Goal: Entertainment & Leisure: Browse casually

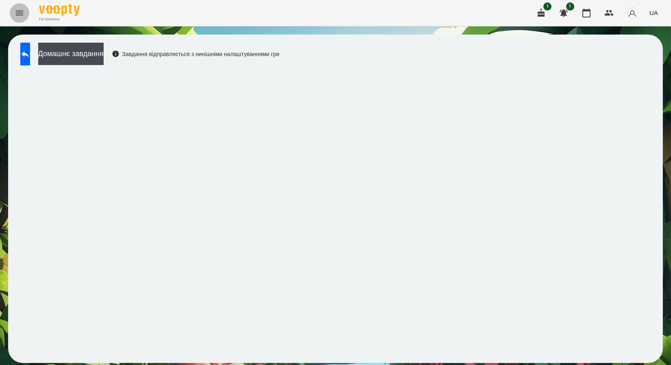
click at [20, 11] on icon "Menu" at bounding box center [20, 13] width 10 height 10
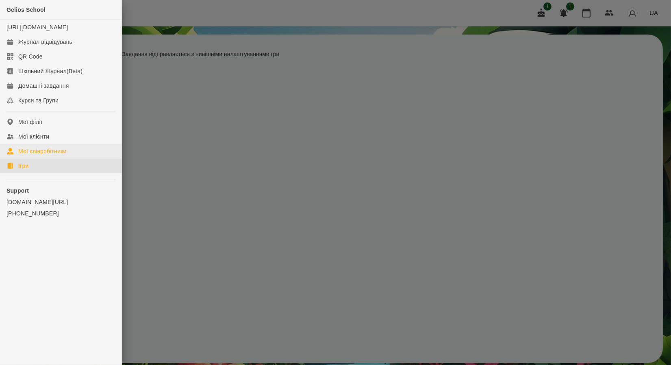
drag, startPoint x: 29, startPoint y: 175, endPoint x: 29, endPoint y: 161, distance: 13.8
click at [29, 173] on link "Ігри" at bounding box center [61, 166] width 122 height 15
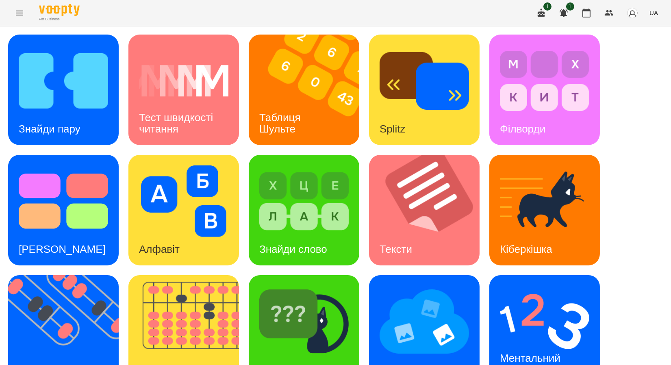
click at [20, 15] on icon "Menu" at bounding box center [19, 13] width 7 height 5
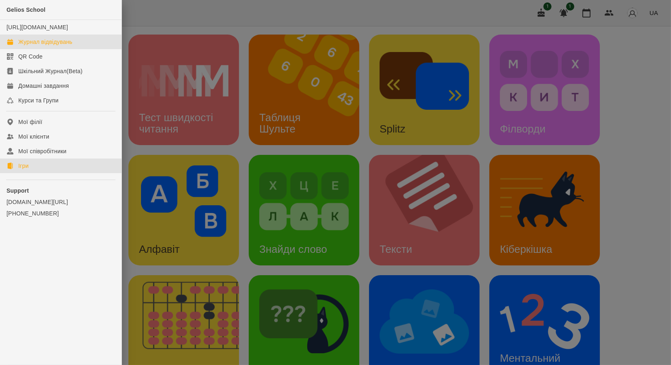
click at [25, 46] on div "Журнал відвідувань" at bounding box center [45, 42] width 54 height 8
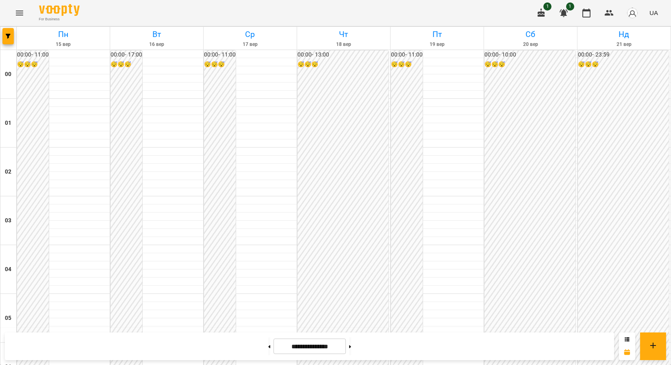
scroll to position [723, 0]
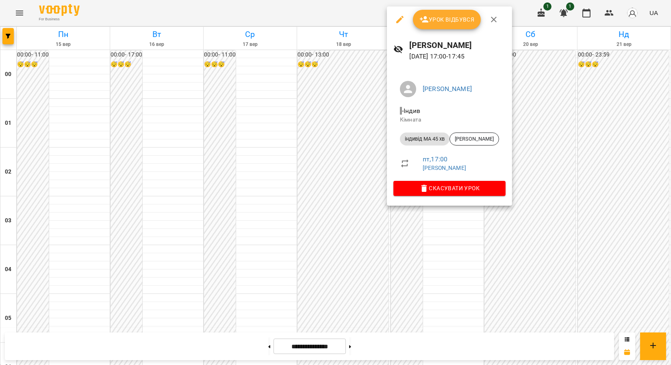
click at [399, 16] on icon "button" at bounding box center [400, 20] width 10 height 10
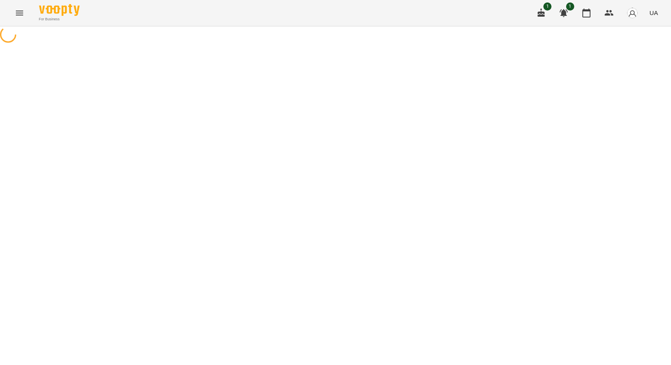
select select "**********"
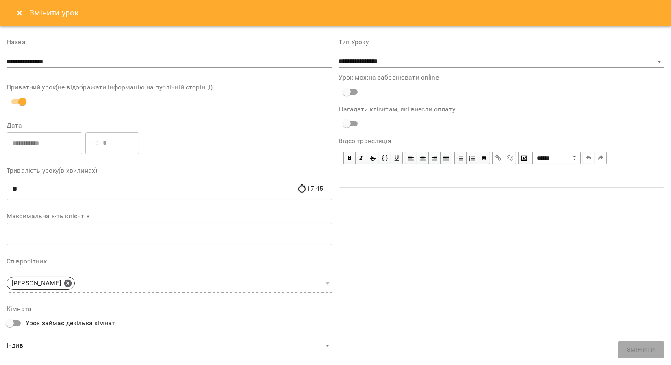
click at [20, 17] on icon "Close" at bounding box center [20, 13] width 10 height 10
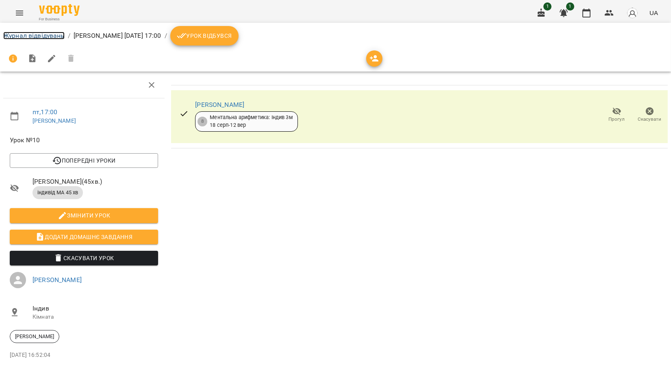
click at [19, 38] on link "Журнал відвідувань" at bounding box center [33, 36] width 61 height 8
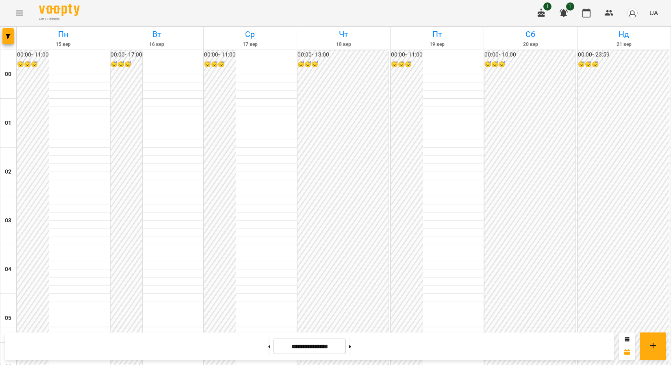
click at [21, 9] on icon "Menu" at bounding box center [20, 13] width 10 height 10
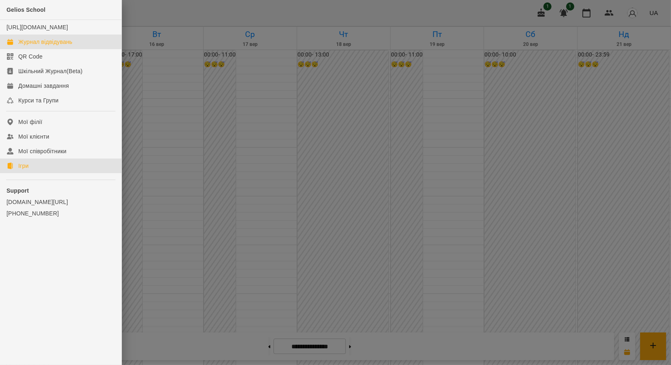
click at [27, 170] on div "Ігри" at bounding box center [23, 166] width 10 height 8
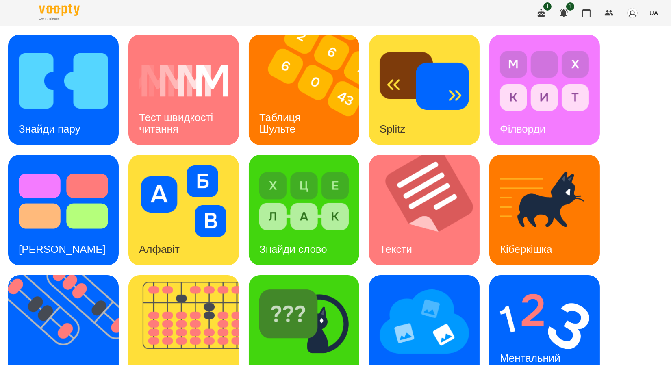
scroll to position [149, 0]
click at [79, 275] on img at bounding box center [68, 330] width 121 height 111
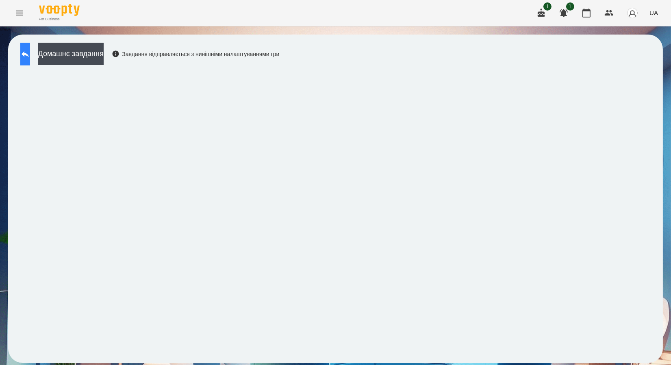
click at [26, 54] on button at bounding box center [25, 54] width 10 height 23
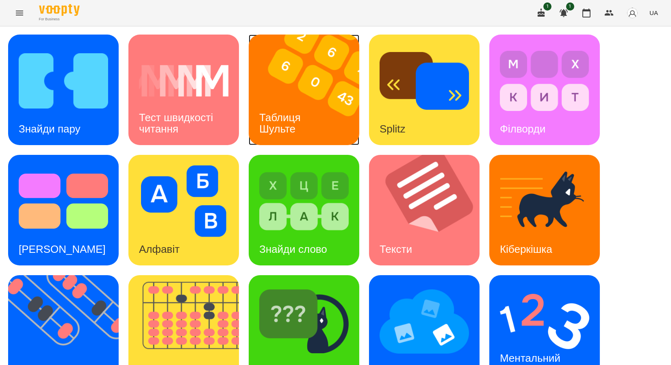
click at [307, 117] on div "Таблиця Шульте" at bounding box center [281, 124] width 65 height 44
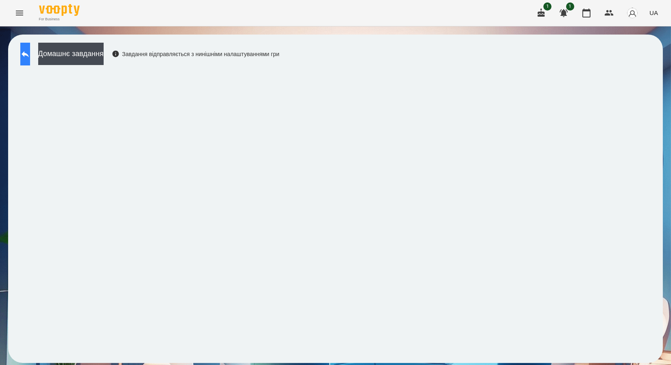
click at [30, 57] on icon at bounding box center [25, 54] width 10 height 10
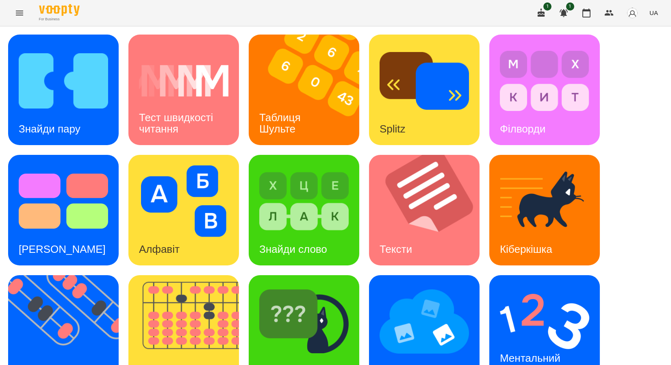
scroll to position [149, 0]
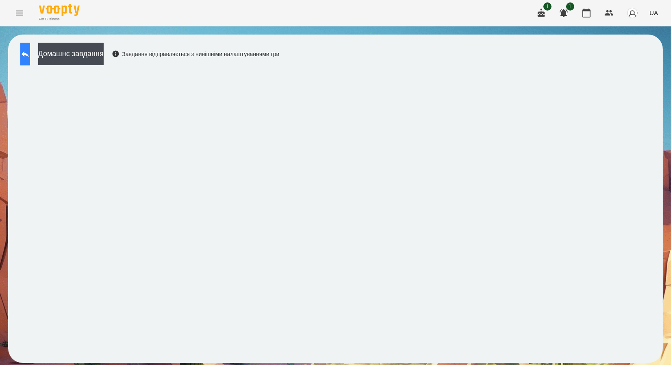
click at [30, 57] on icon at bounding box center [25, 54] width 10 height 10
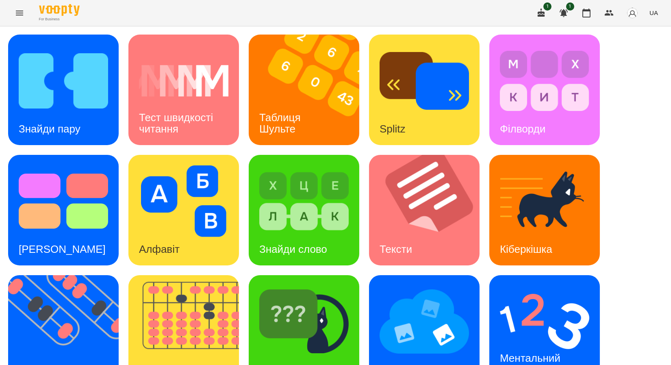
scroll to position [149, 0]
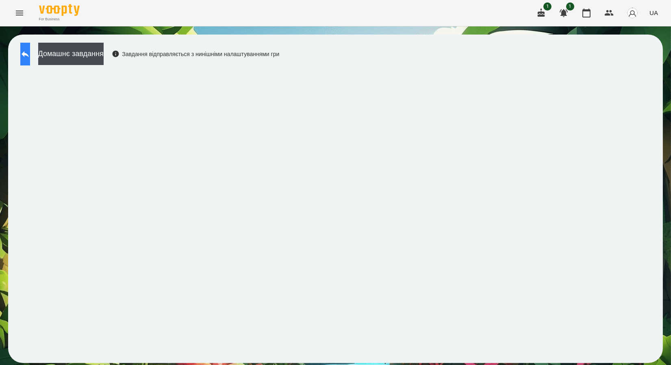
click at [29, 52] on icon at bounding box center [25, 54] width 10 height 10
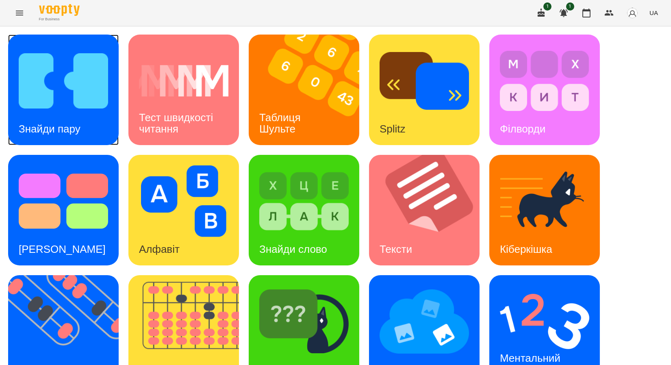
click at [44, 87] on img at bounding box center [63, 81] width 89 height 72
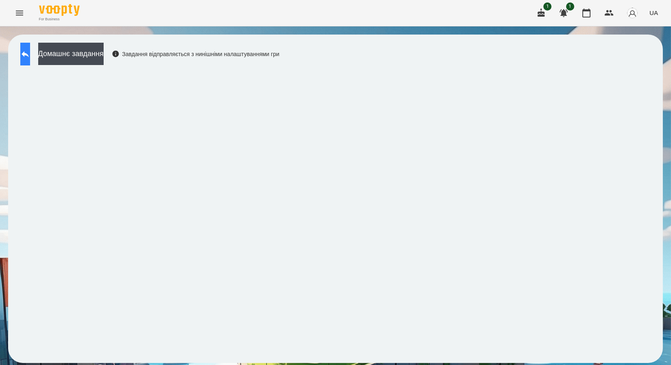
click at [30, 51] on icon at bounding box center [25, 54] width 10 height 10
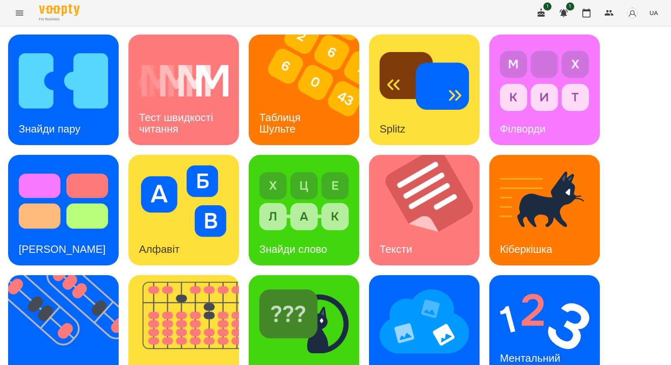
scroll to position [149, 0]
click at [288, 364] on h3 "[PERSON_NAME]" at bounding box center [302, 370] width 87 height 12
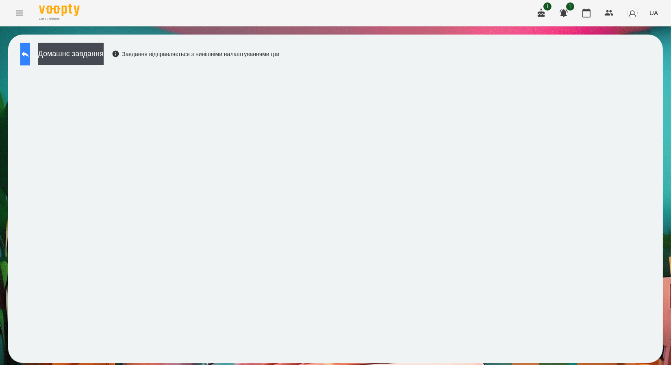
click at [29, 53] on icon at bounding box center [25, 54] width 10 height 10
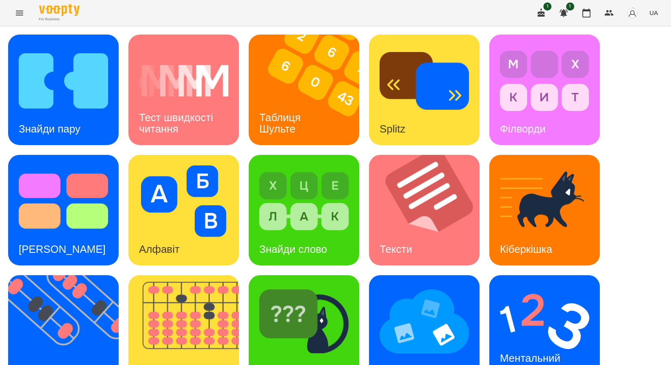
scroll to position [149, 0]
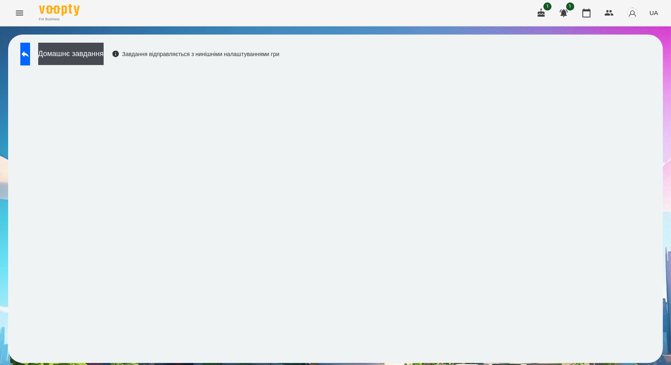
click at [654, 11] on span "UA" at bounding box center [654, 13] width 9 height 9
drag, startPoint x: 648, startPoint y: 60, endPoint x: 427, endPoint y: 84, distance: 222.5
click at [648, 61] on div "Русский" at bounding box center [638, 60] width 41 height 15
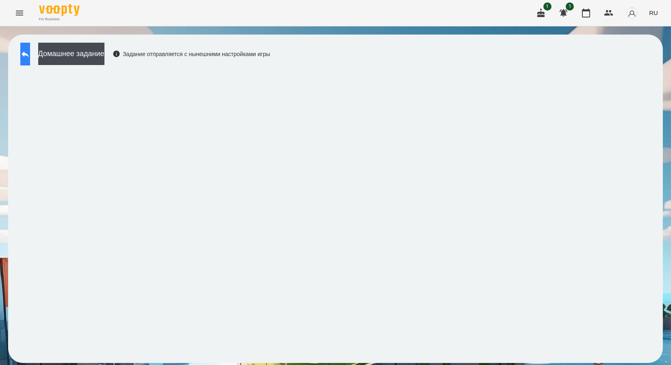
click at [30, 63] on button at bounding box center [25, 54] width 10 height 23
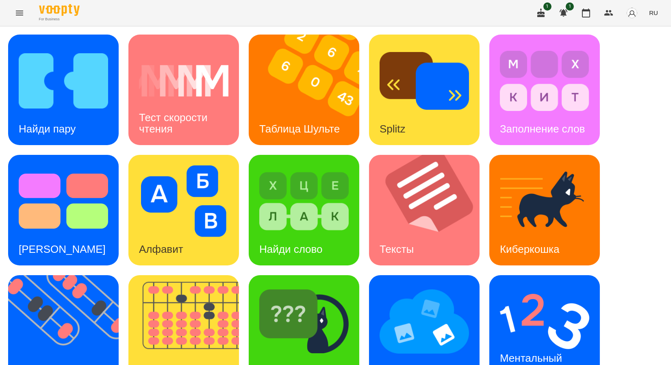
scroll to position [149, 0]
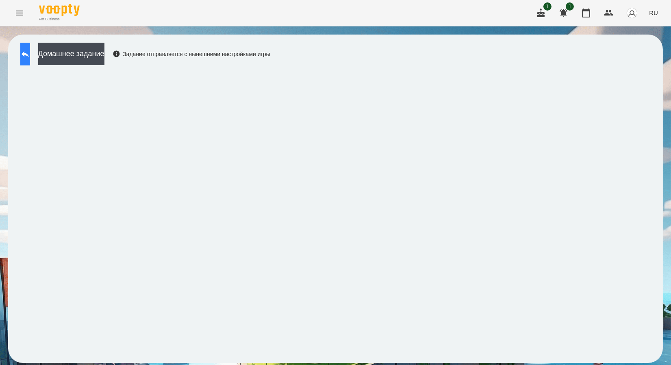
click at [29, 53] on icon at bounding box center [25, 54] width 7 height 6
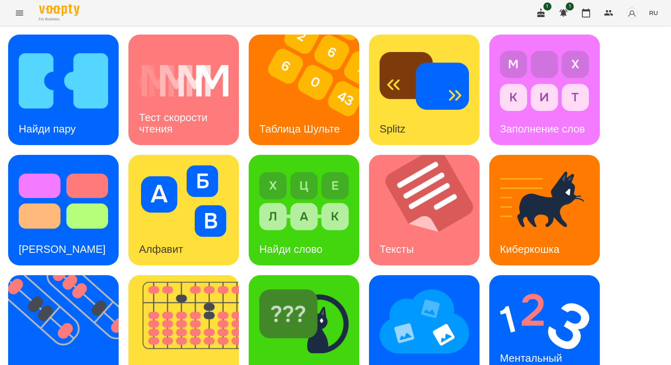
scroll to position [149, 0]
click at [414, 286] on img at bounding box center [424, 322] width 89 height 72
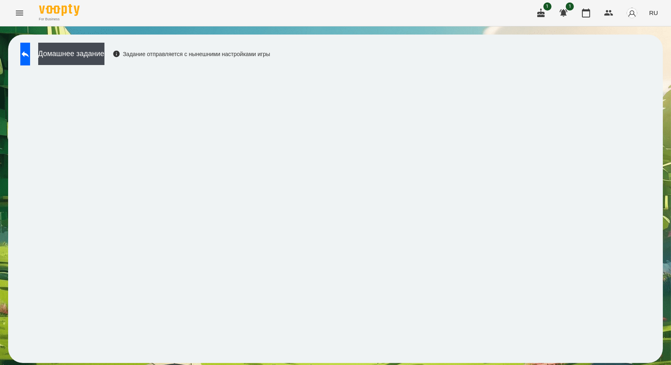
drag, startPoint x: 329, startPoint y: 103, endPoint x: 370, endPoint y: 46, distance: 71.0
click at [370, 46] on div "Домашнее задание Задание отправляется с нынешними настройками игры" at bounding box center [335, 199] width 655 height 329
click at [30, 60] on button at bounding box center [25, 54] width 10 height 23
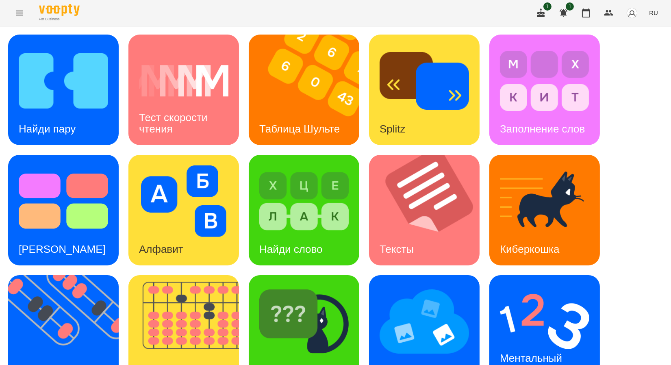
scroll to position [149, 0]
click at [499, 275] on div "Ментальный счёт" at bounding box center [545, 330] width 111 height 111
